Goal: Transaction & Acquisition: Book appointment/travel/reservation

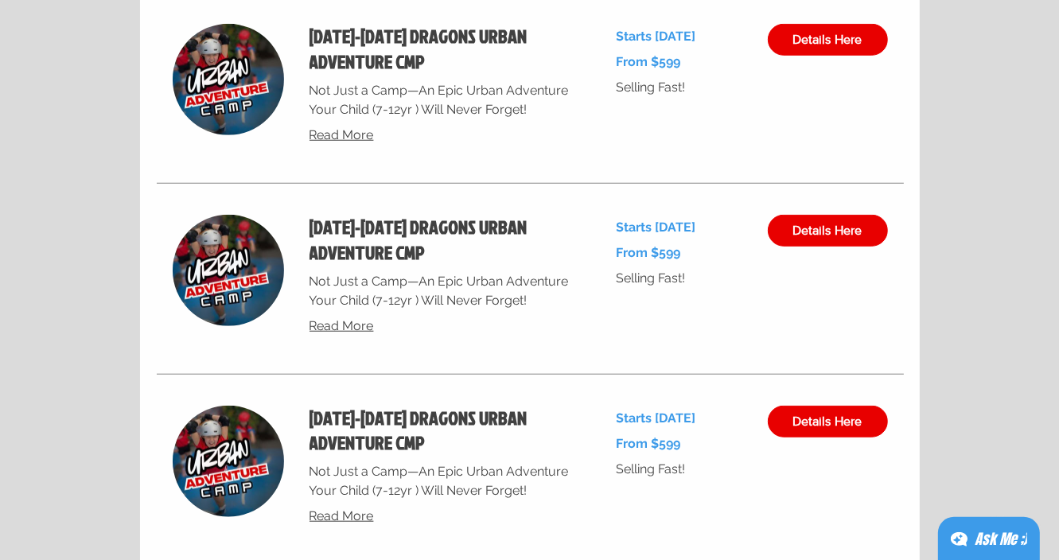
scroll to position [6459, 0]
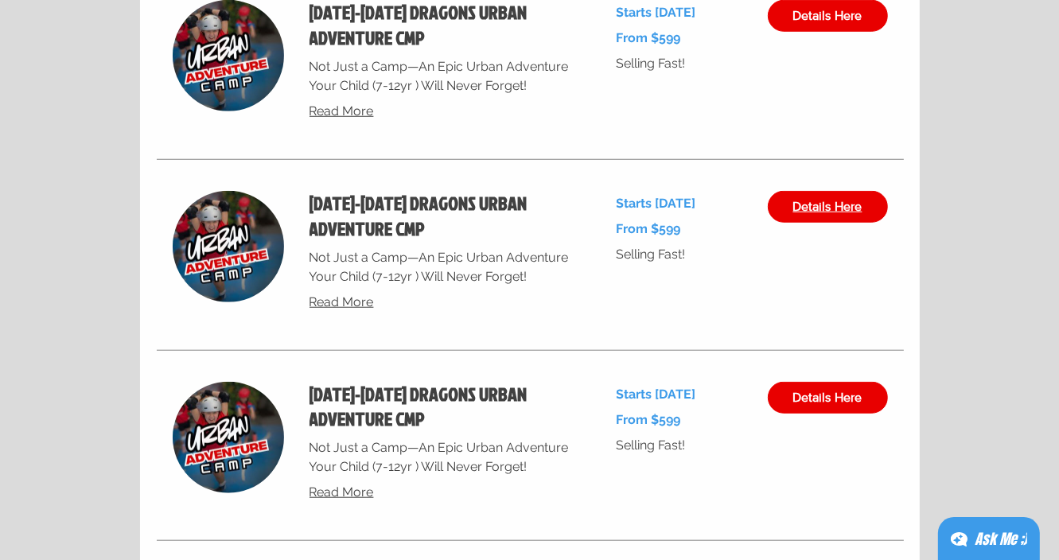
click at [803, 213] on span "Details Here" at bounding box center [827, 206] width 69 height 13
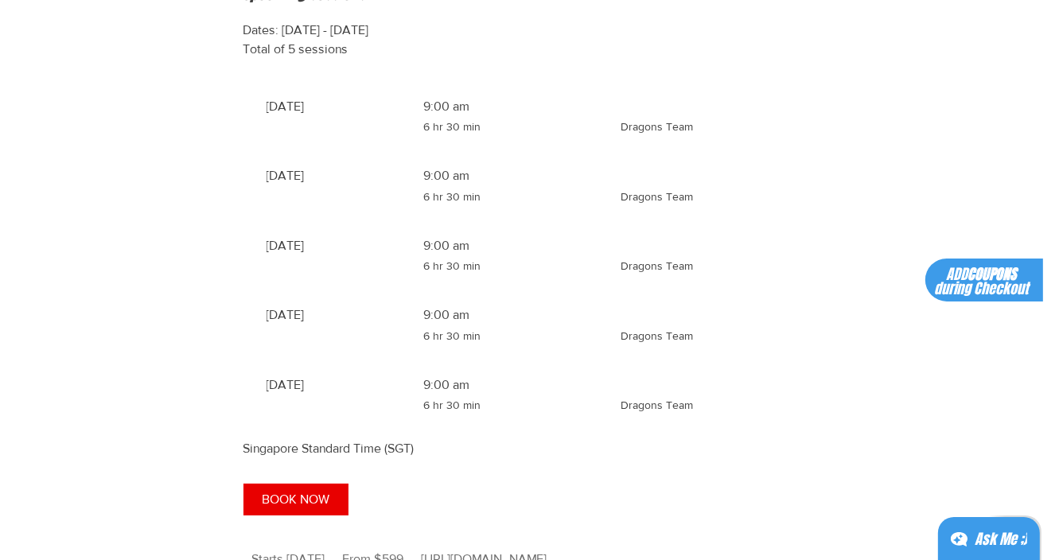
scroll to position [1317, 0]
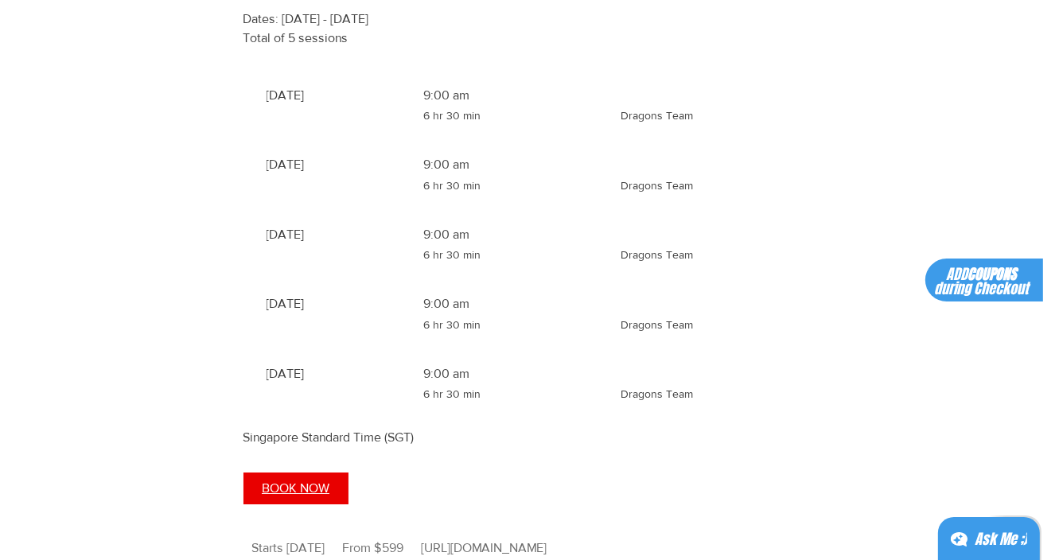
click at [282, 495] on span "BOOK NOW" at bounding box center [296, 488] width 68 height 13
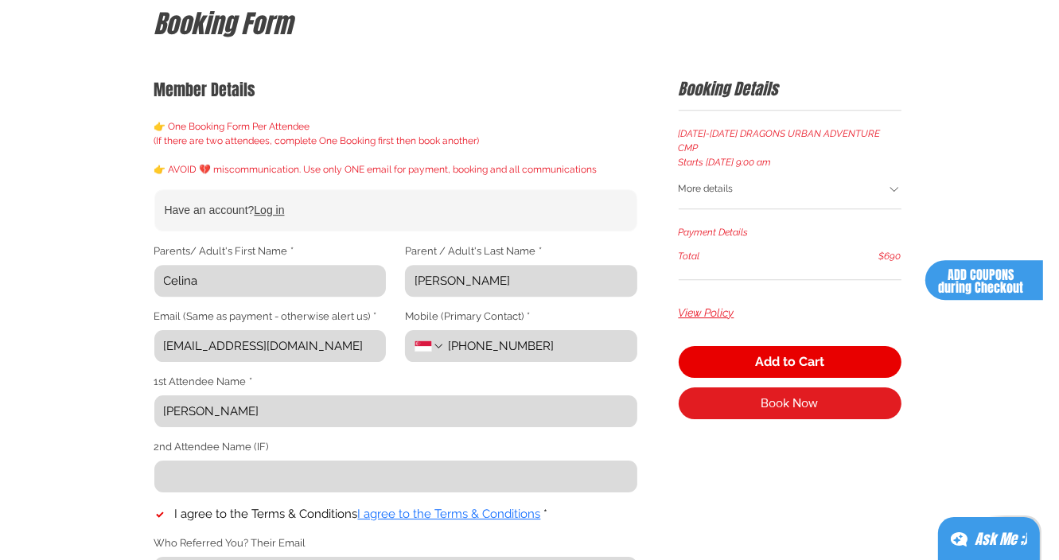
scroll to position [176, 0]
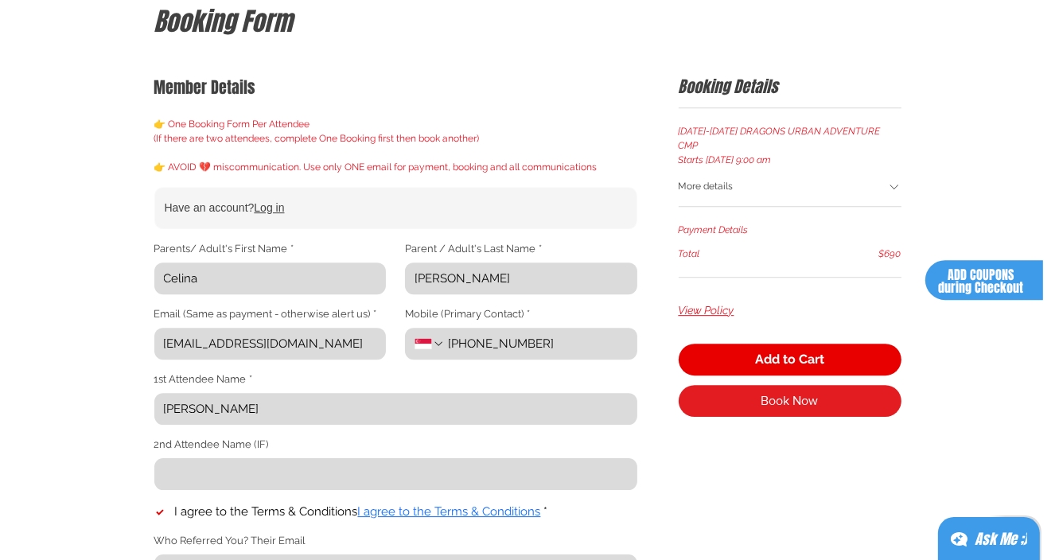
click at [880, 170] on div "More details" at bounding box center [790, 187] width 223 height 35
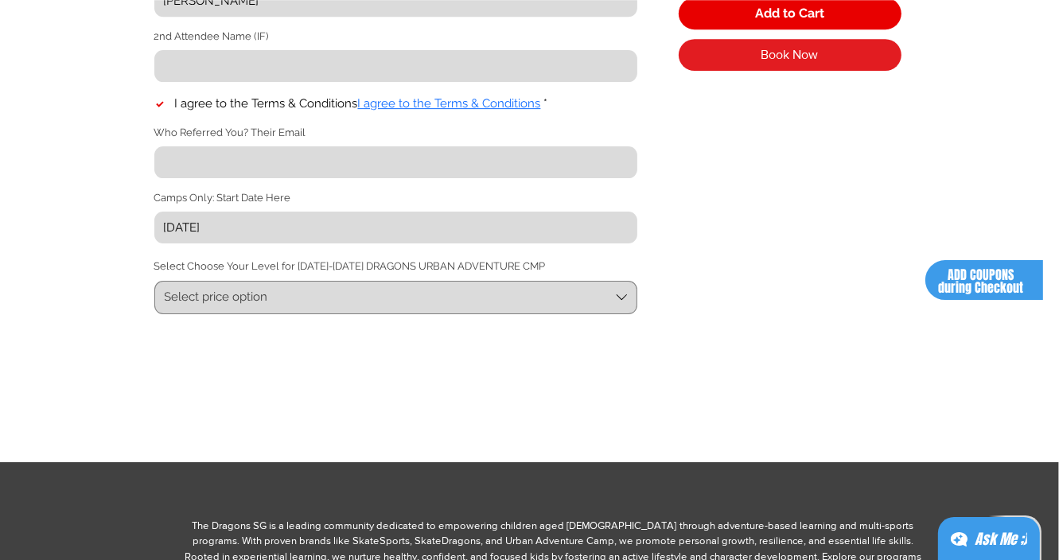
scroll to position [599, 0]
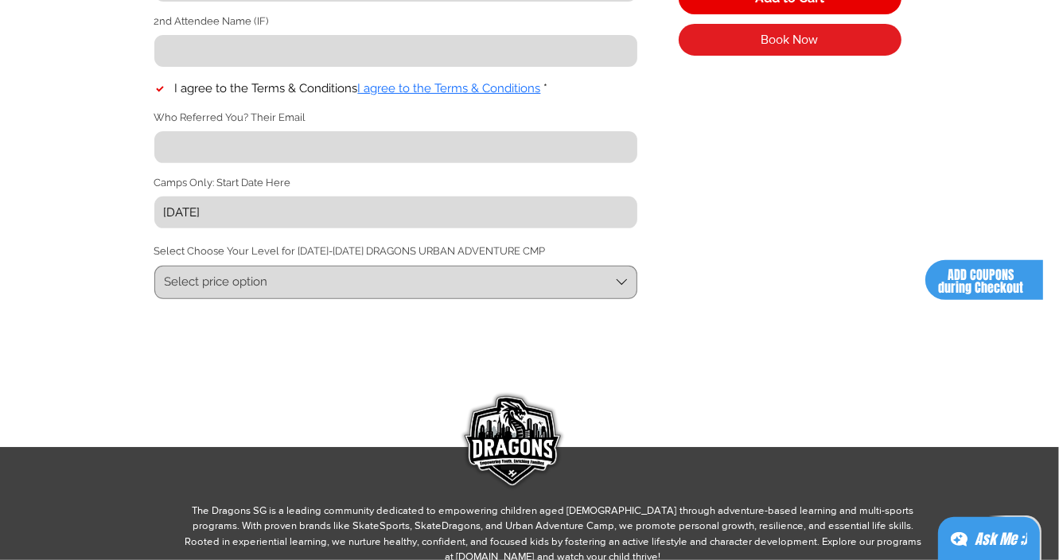
click at [271, 219] on input "[DATE]" at bounding box center [390, 212] width 473 height 32
drag, startPoint x: 271, startPoint y: 219, endPoint x: 146, endPoint y: 219, distance: 124.9
click at [154, 219] on input "[DATE]" at bounding box center [390, 212] width 473 height 32
type input "[DATE]"
click at [310, 280] on button "Select price option" at bounding box center [395, 282] width 483 height 33
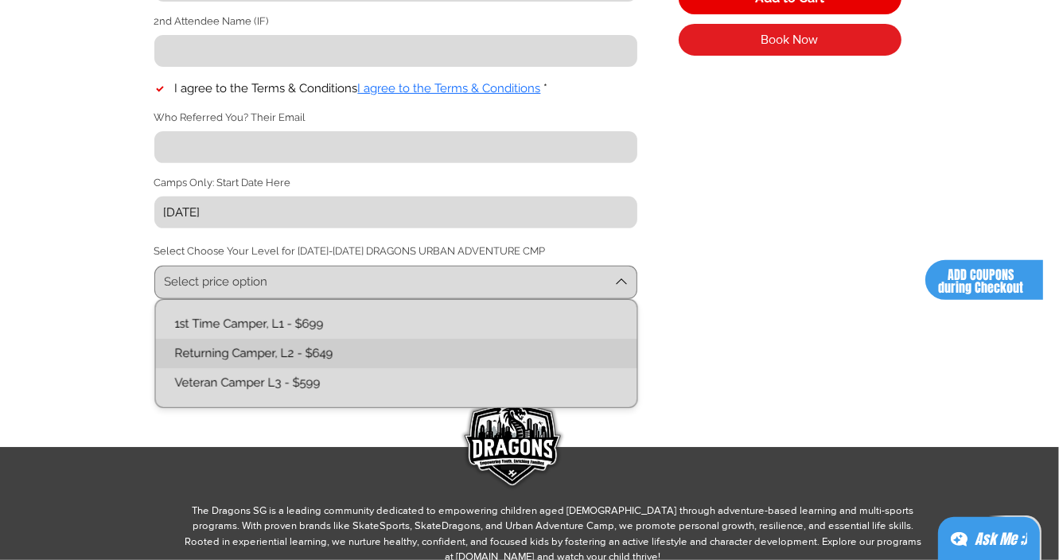
click at [316, 361] on L2-text "Returning Camper, L2 - $649" at bounding box center [396, 353] width 462 height 17
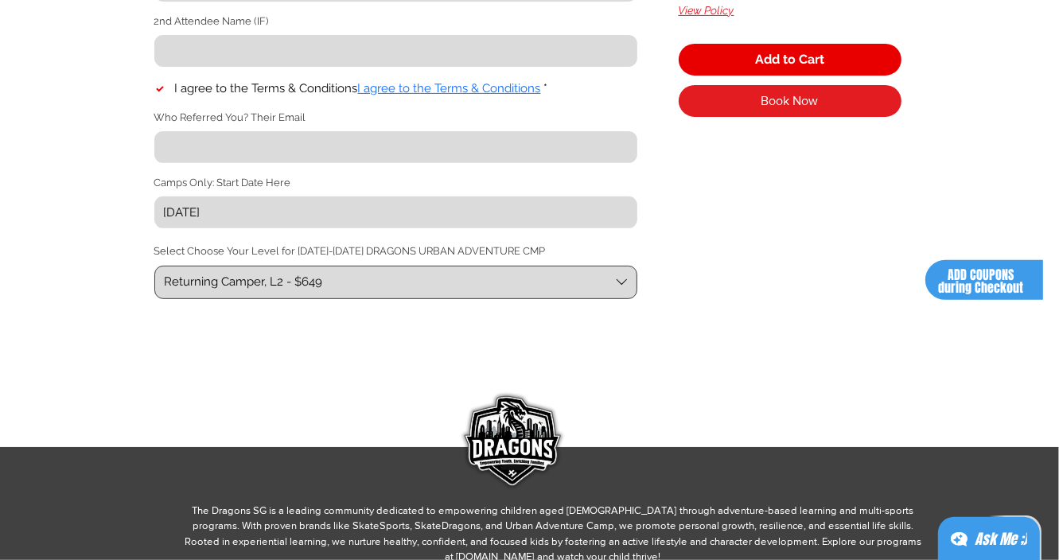
click at [380, 284] on span "Returning Camper, L2 - $649" at bounding box center [387, 282] width 445 height 17
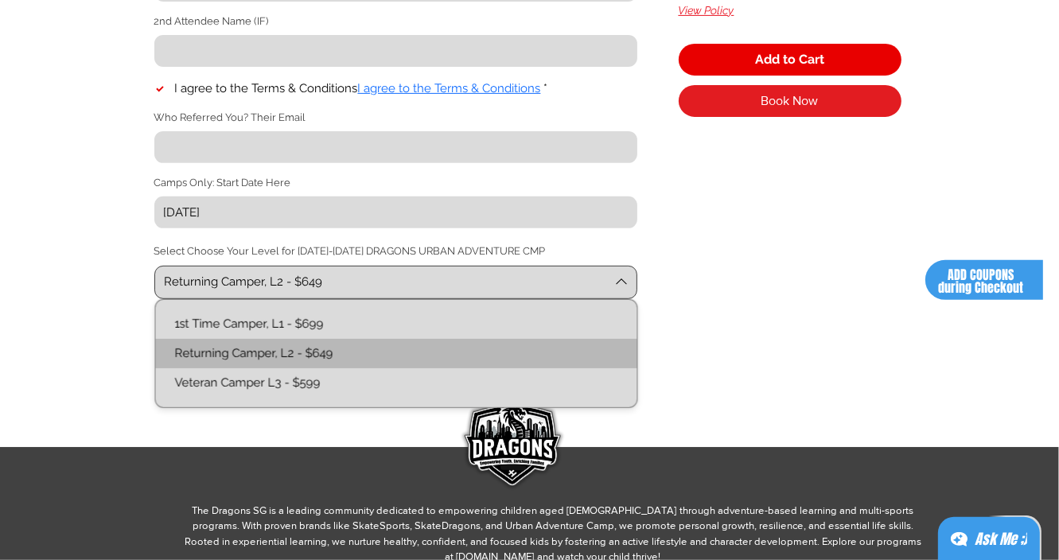
click at [380, 284] on span "Returning Camper, L2 - $649" at bounding box center [387, 282] width 445 height 17
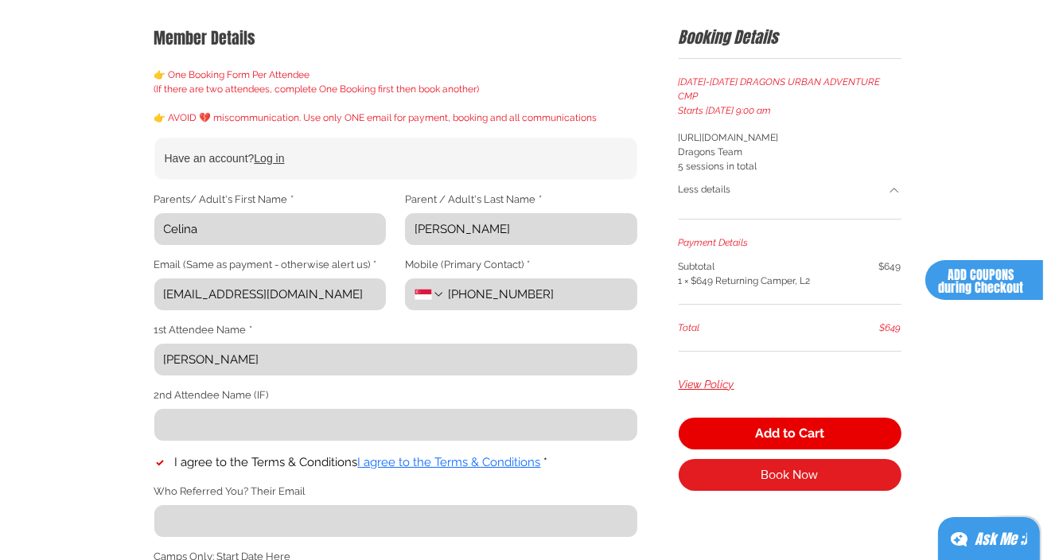
scroll to position [234, 0]
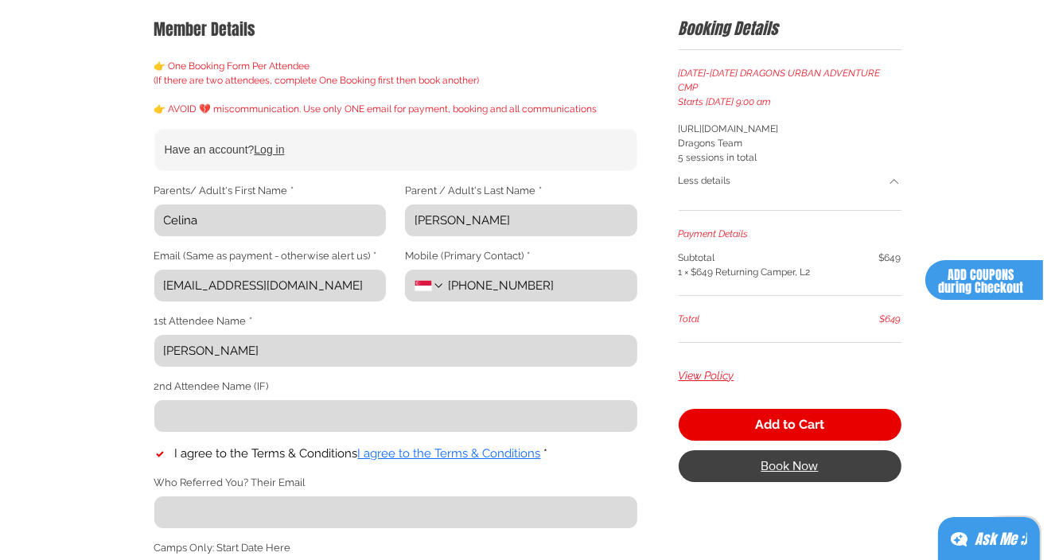
click at [804, 460] on span "Book Now" at bounding box center [789, 466] width 57 height 13
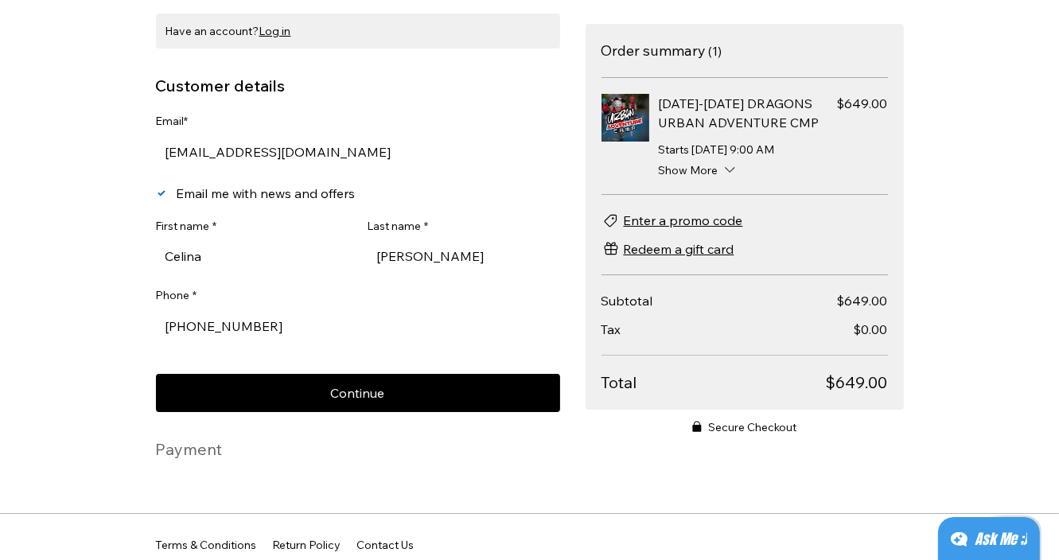
scroll to position [138, 0]
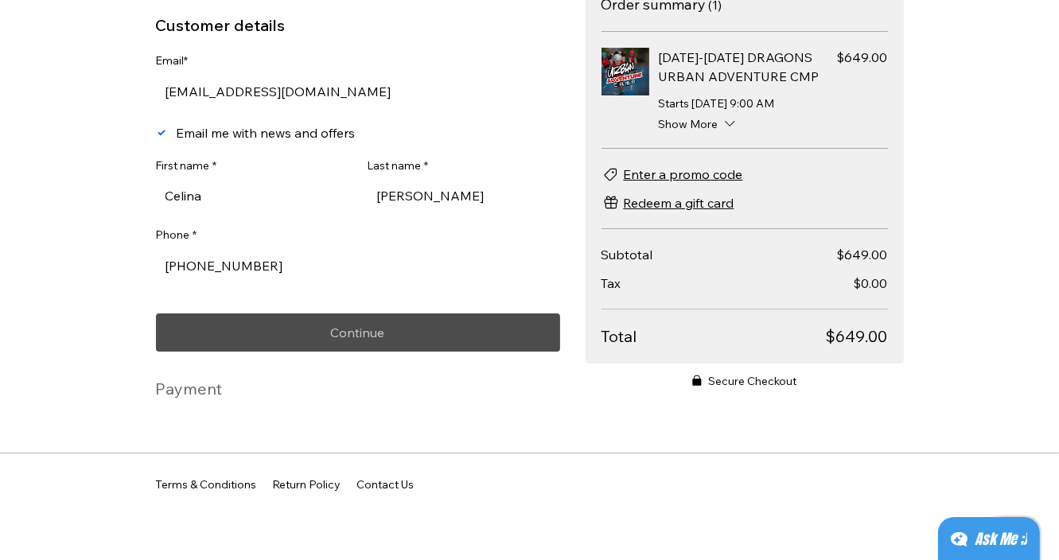
click at [290, 335] on button "Continue" at bounding box center [358, 332] width 404 height 38
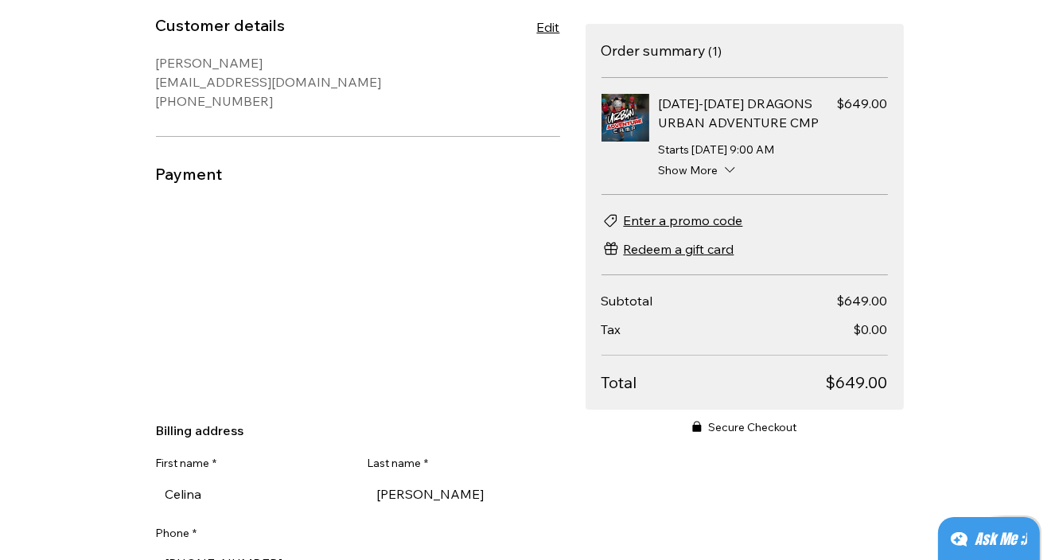
click at [78, 298] on div "CHECKOUT Continue Browsing Have an account? Log in Customer details Edit [PERSO…" at bounding box center [529, 280] width 1059 height 560
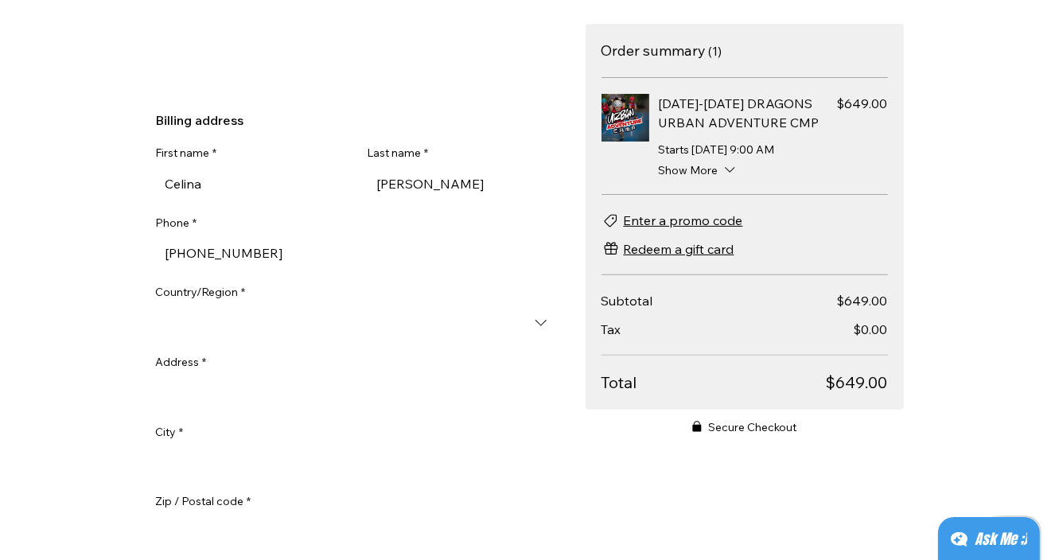
scroll to position [449, 0]
click at [274, 327] on input "Country/Region *" at bounding box center [358, 321] width 404 height 32
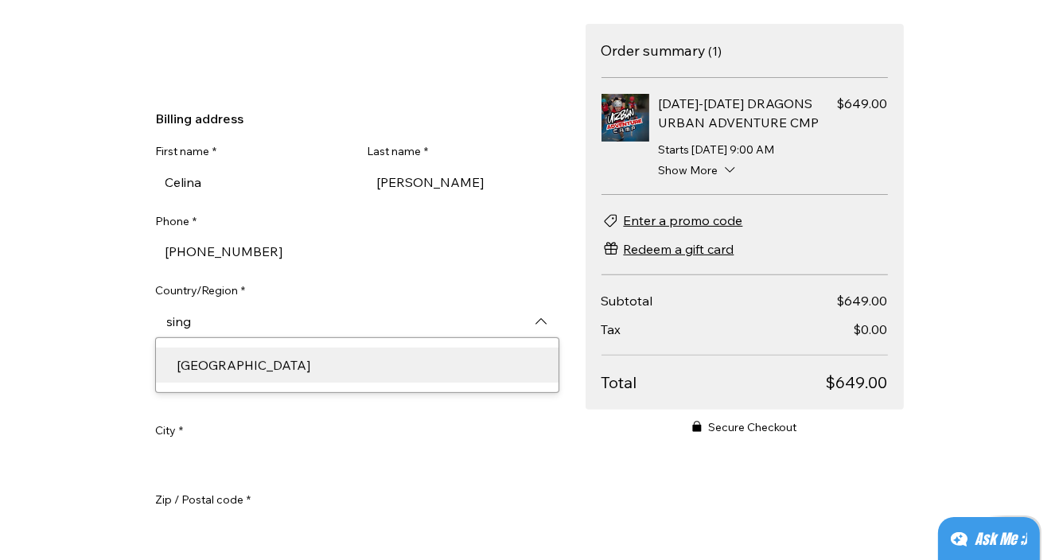
click at [198, 371] on div "[GEOGRAPHIC_DATA]" at bounding box center [356, 365] width 380 height 19
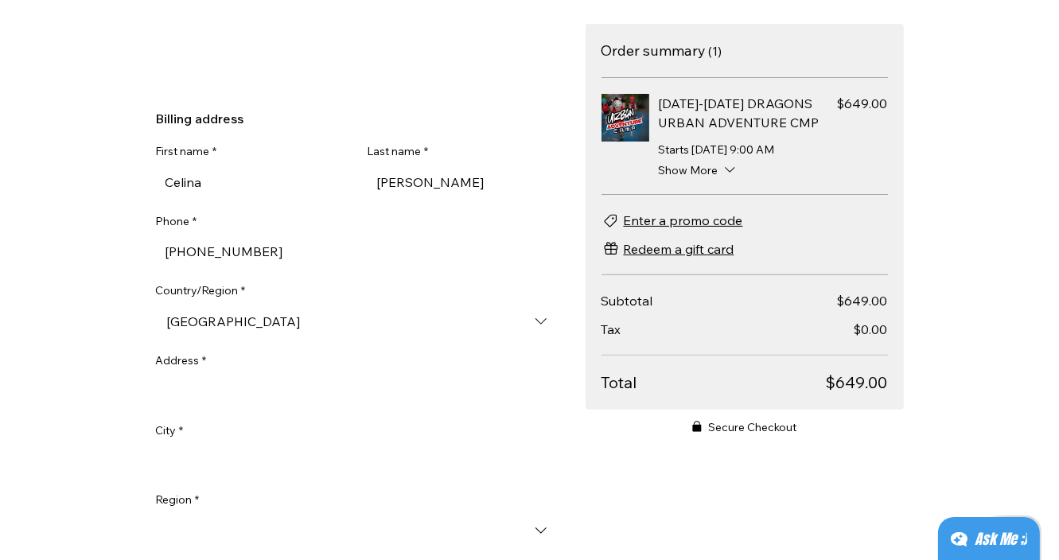
type input "[GEOGRAPHIC_DATA]"
click at [222, 391] on input "Address *" at bounding box center [358, 391] width 404 height 32
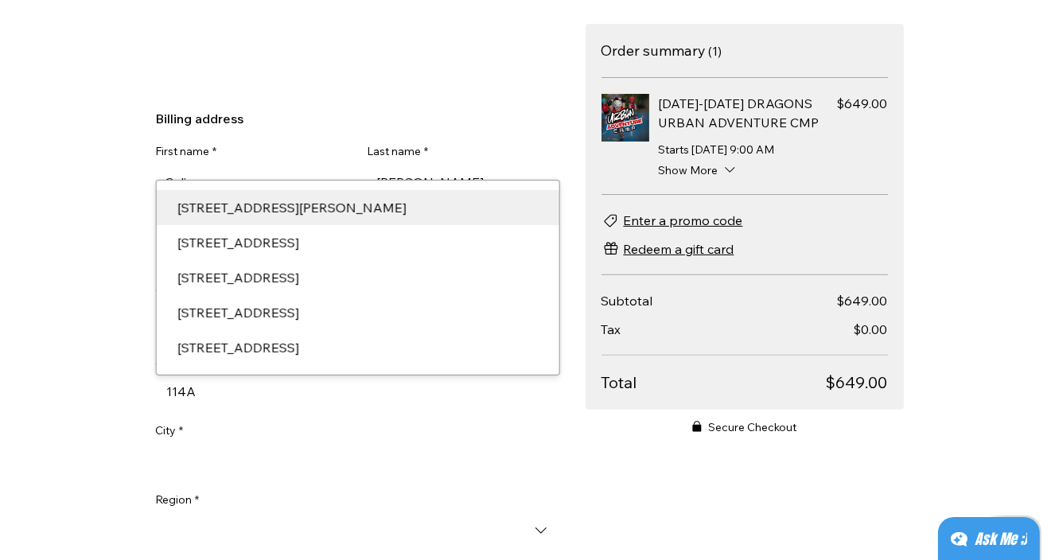
click at [261, 216] on div "[STREET_ADDRESS][PERSON_NAME]" at bounding box center [357, 207] width 380 height 19
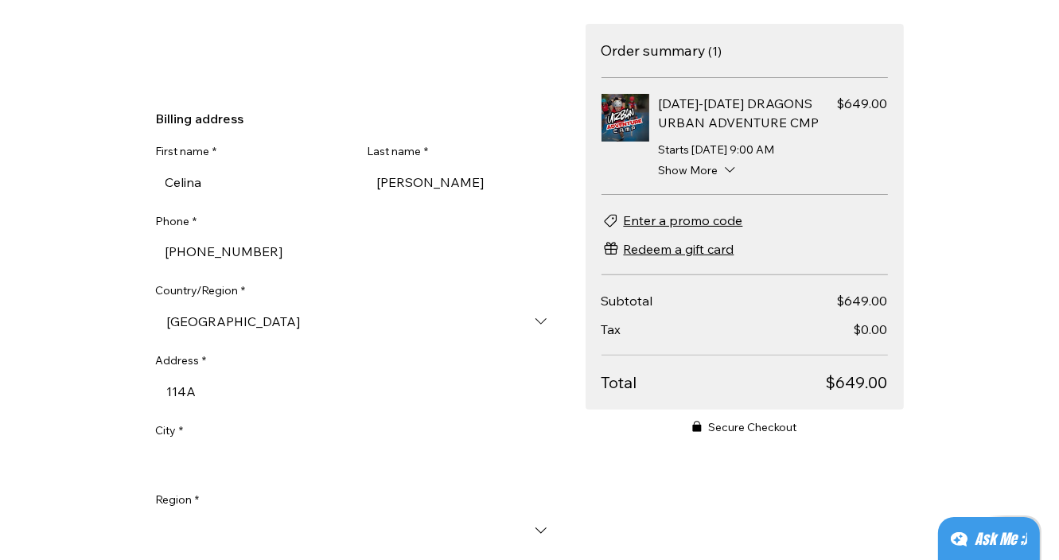
type input "[STREET_ADDRESS][PERSON_NAME]"
type input "[GEOGRAPHIC_DATA]"
type input "439826"
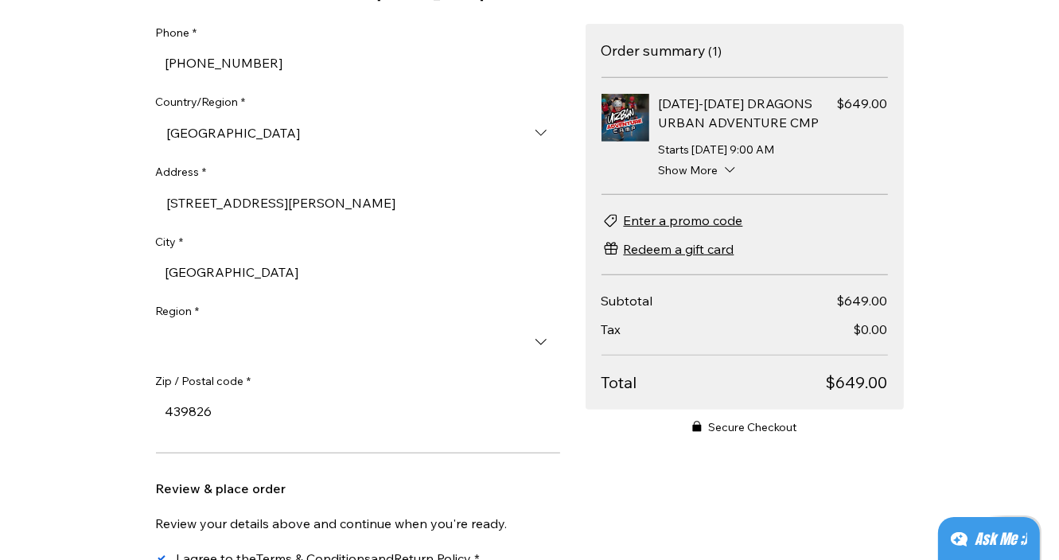
scroll to position [640, 0]
type input "[STREET_ADDRESS][PERSON_NAME]"
click at [193, 345] on input "Region *" at bounding box center [358, 341] width 404 height 32
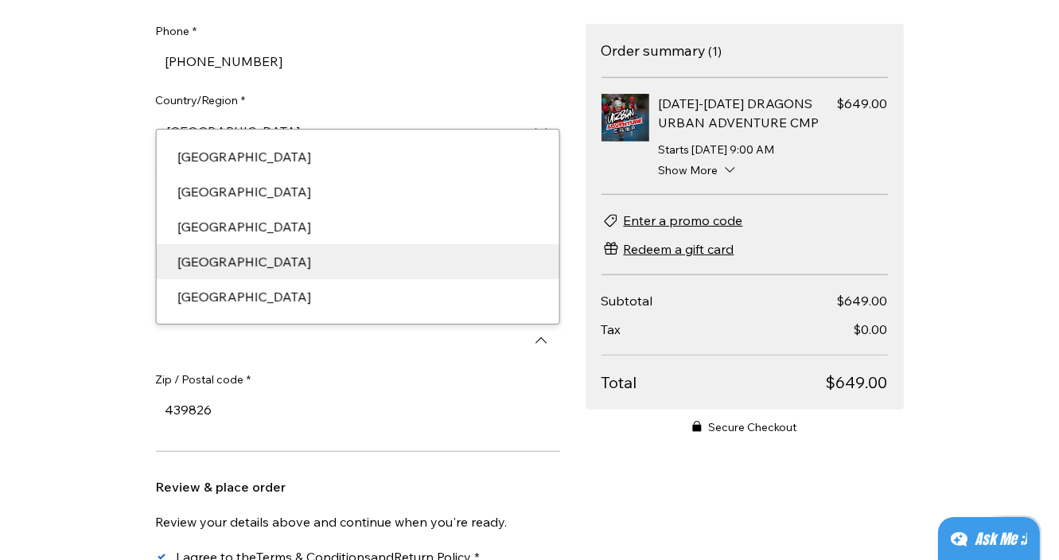
click at [213, 259] on div "[GEOGRAPHIC_DATA]" at bounding box center [357, 261] width 380 height 19
type input "[GEOGRAPHIC_DATA]"
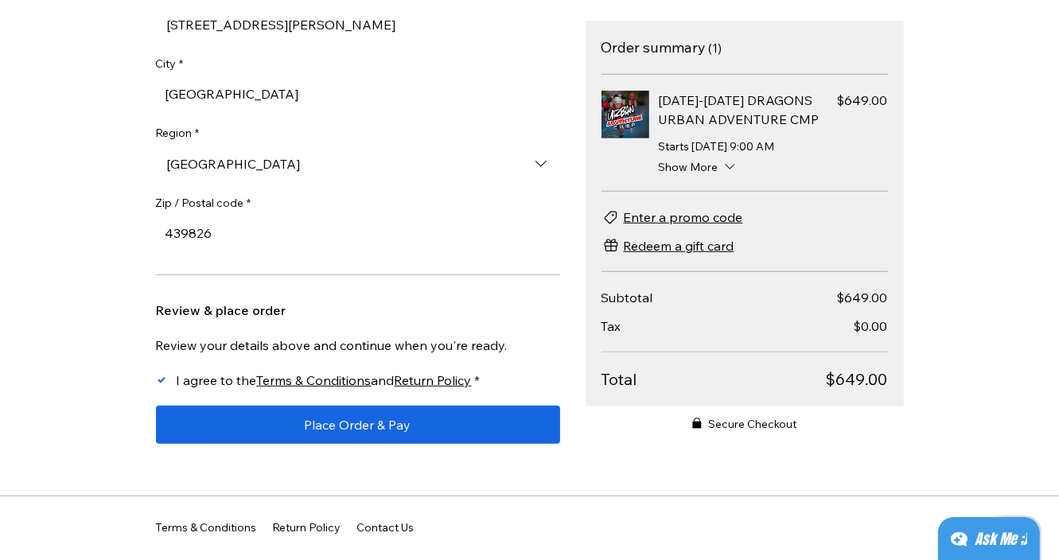
scroll to position [822, 0]
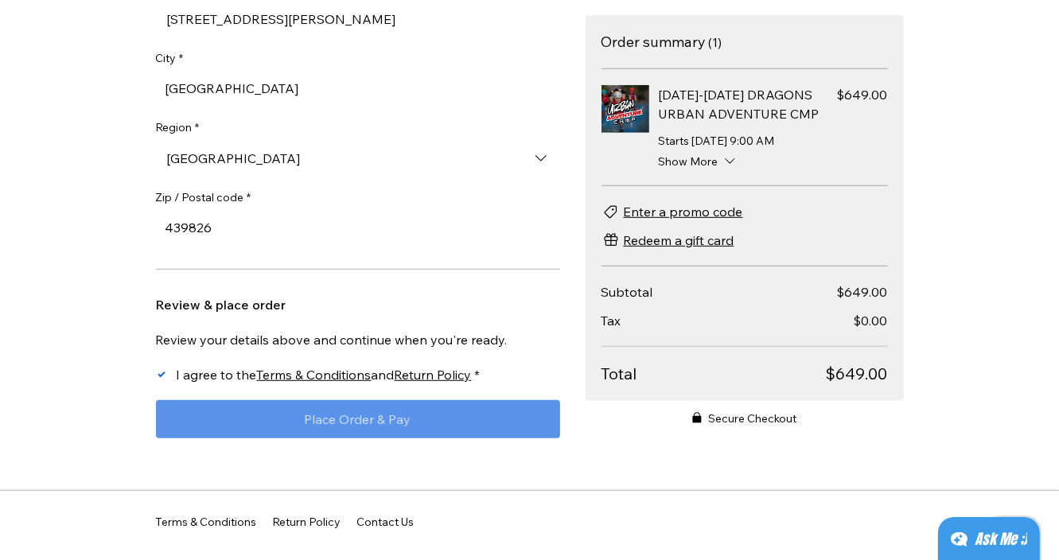
click at [348, 426] on span "Place Order & Pay" at bounding box center [358, 419] width 107 height 13
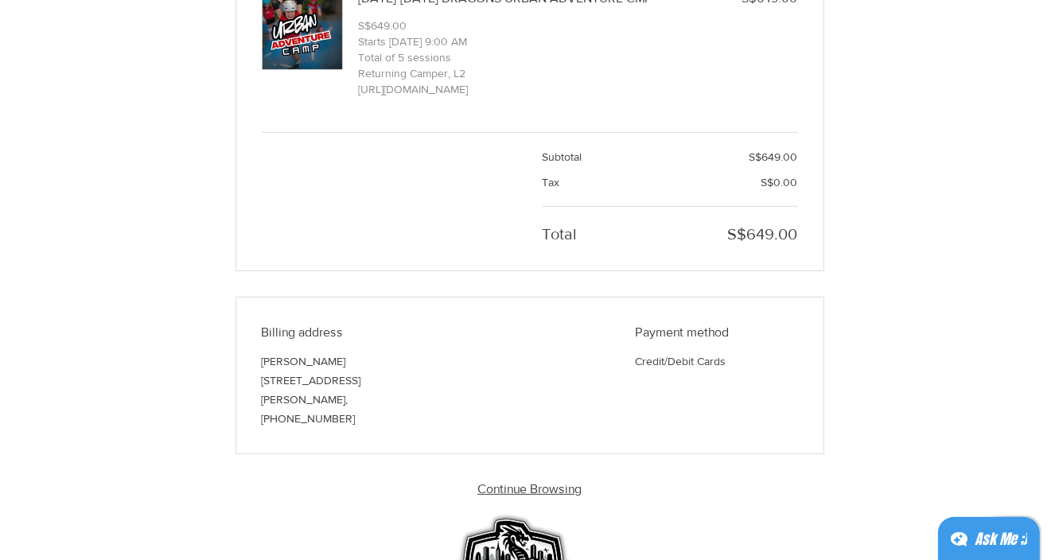
scroll to position [273, 0]
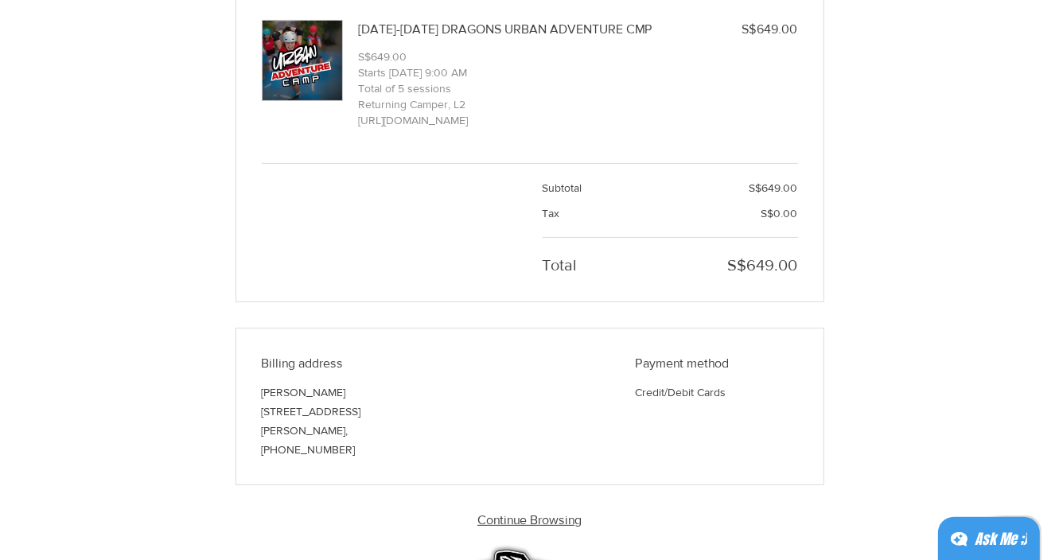
click at [524, 518] on link "Continue Browsing" at bounding box center [529, 520] width 104 height 14
